Goal: Transaction & Acquisition: Book appointment/travel/reservation

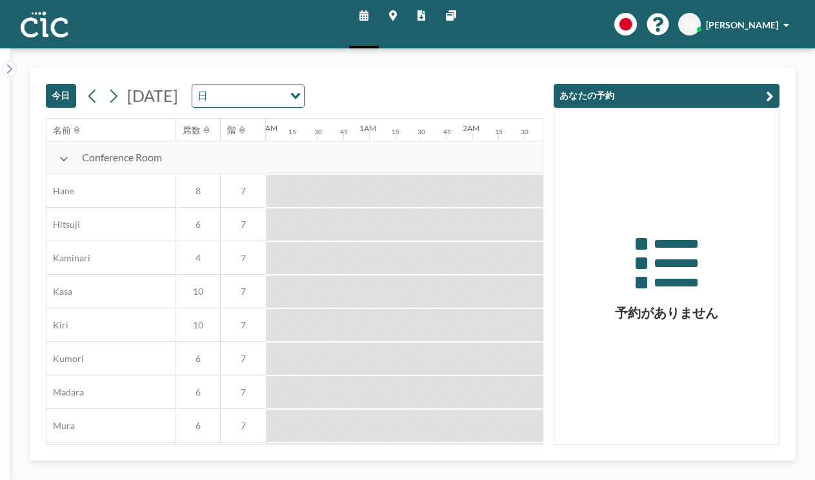
scroll to position [0, 1280]
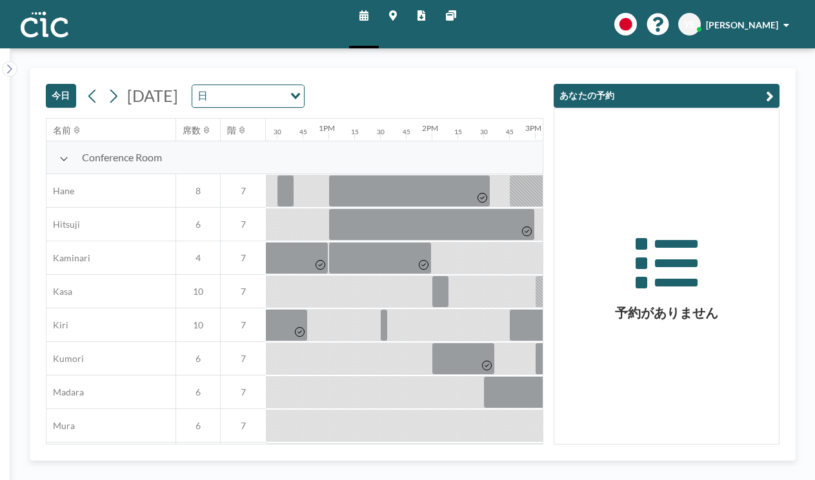
click at [396, 14] on icon at bounding box center [393, 15] width 8 height 10
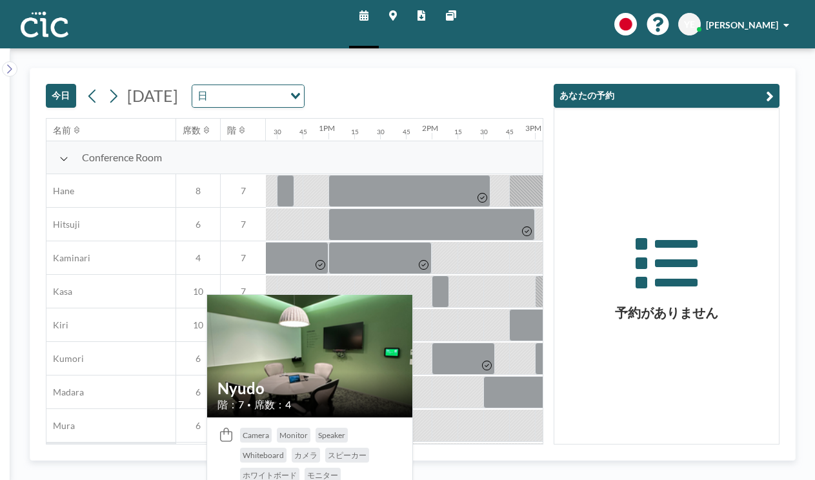
scroll to position [628, 1280]
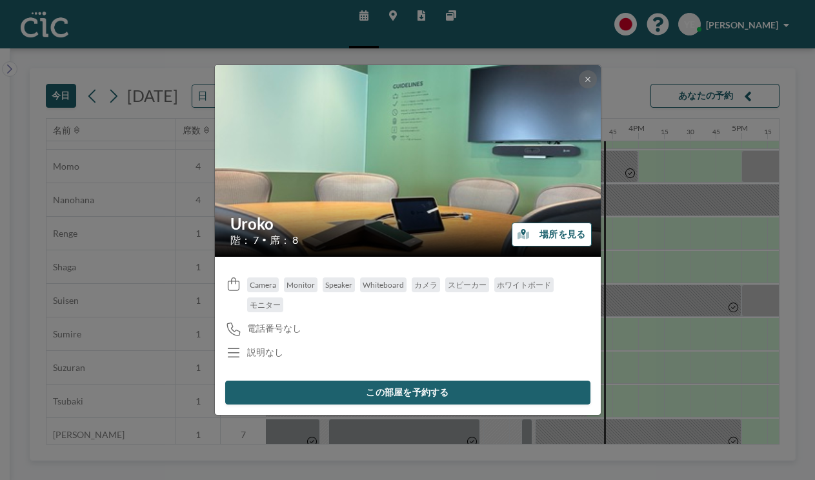
click at [361, 381] on button "この部屋を予約する" at bounding box center [407, 393] width 365 height 24
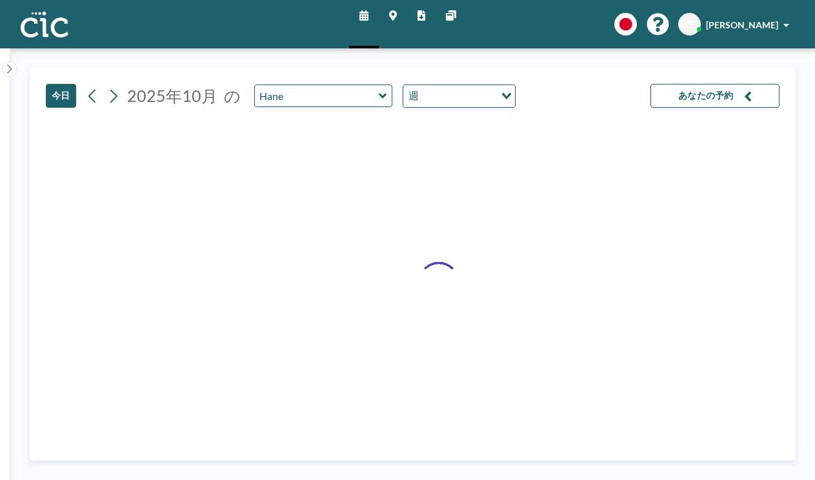
type input "Uroko"
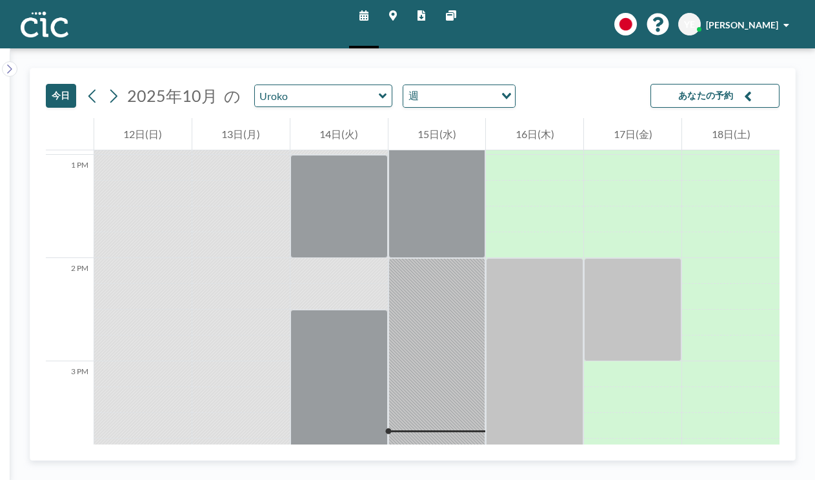
scroll to position [1439, 0]
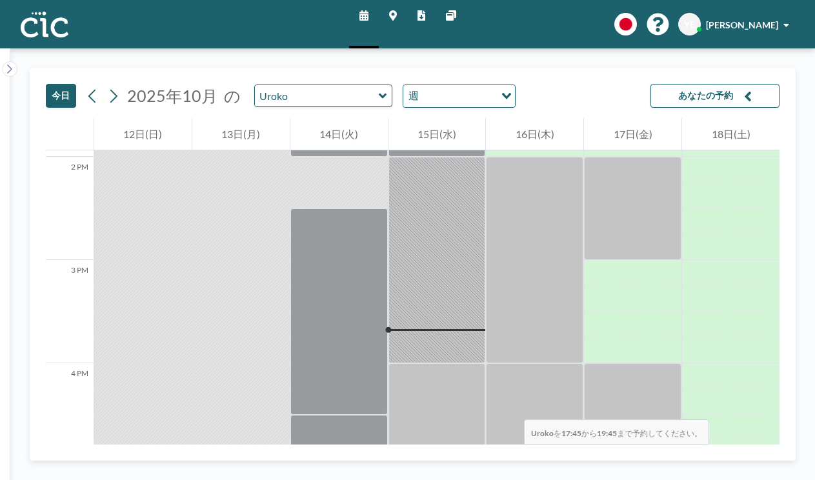
drag, startPoint x: 433, startPoint y: 190, endPoint x: 413, endPoint y: 328, distance: 138.9
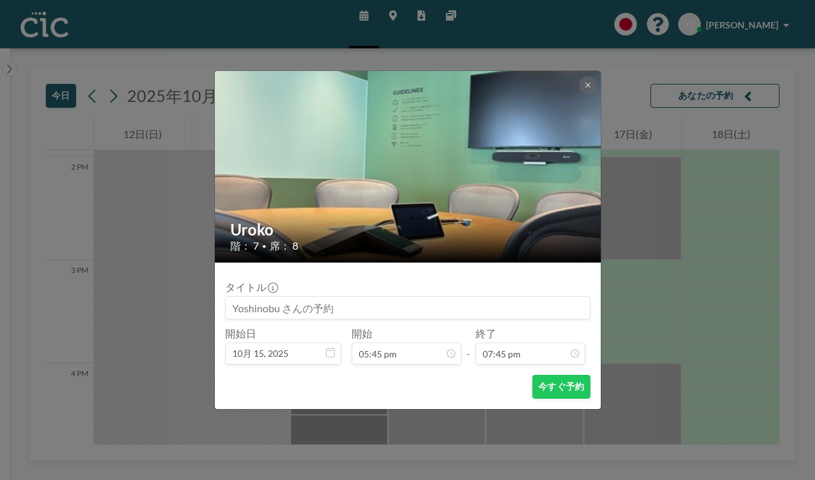
scroll to position [160, 0]
click at [546, 375] on button "今すぐ予約" at bounding box center [560, 387] width 57 height 24
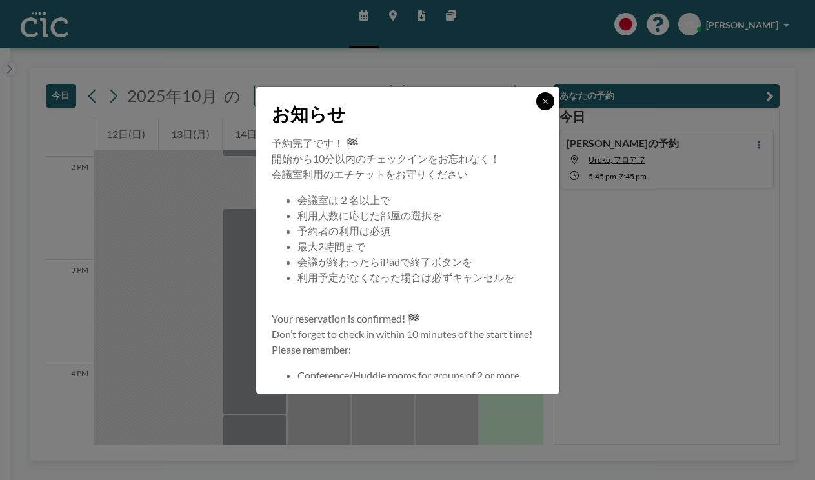
click at [543, 103] on icon at bounding box center [545, 101] width 5 height 5
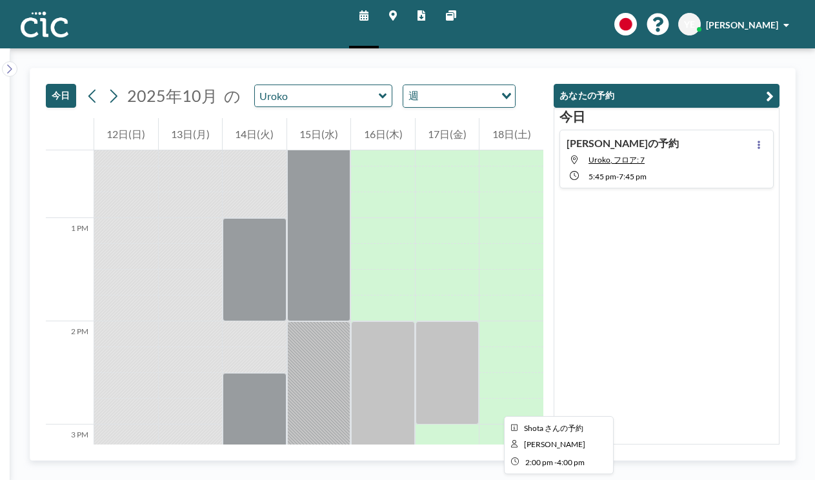
scroll to position [1429, 0]
